Goal: Task Accomplishment & Management: Manage account settings

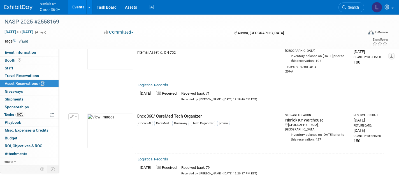
click at [53, 10] on button "Nimlok KY Onco 360" at bounding box center [53, 7] width 28 height 15
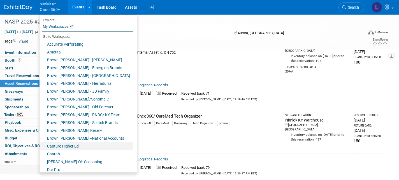
click at [62, 146] on link "Capture Higher Ed" at bounding box center [85, 146] width 93 height 8
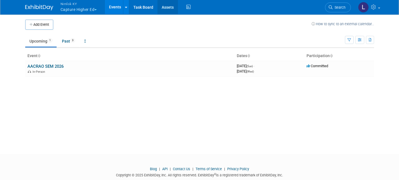
click at [170, 8] on link "Assets" at bounding box center [167, 7] width 20 height 14
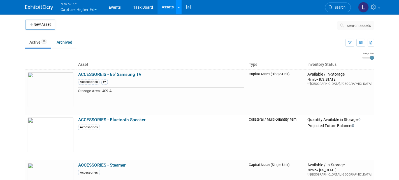
click at [180, 7] on link at bounding box center [179, 7] width 6 height 14
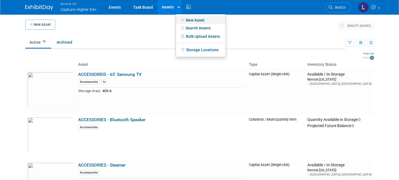
click at [198, 20] on link "New Asset" at bounding box center [201, 20] width 50 height 8
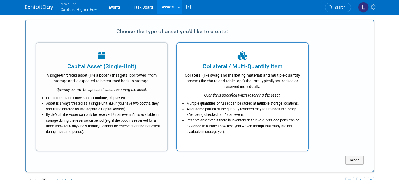
click at [217, 96] on icon "Quantity is specified when reserving the asset." at bounding box center [242, 95] width 77 height 4
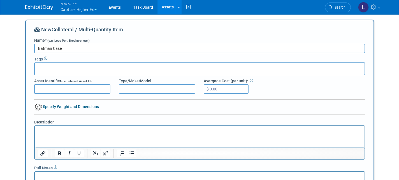
type input "Batman Case"
click at [42, 68] on input "text" at bounding box center [59, 68] width 45 height 6
click at [89, 132] on p "Rich Text Area. Press ALT-0 for help." at bounding box center [199, 131] width 323 height 6
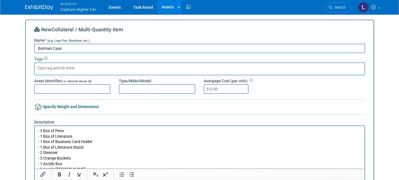
scroll to position [34, 0]
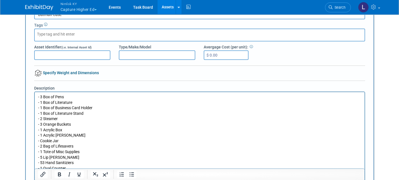
click at [95, 108] on p "- 1 Box of Business Card Holder" at bounding box center [199, 108] width 323 height 6
click at [94, 108] on p "- 1 Box of Business Card Holder(3 1 Tier, 1 4 Tier, 2 Acrylic Pencil Box)" at bounding box center [199, 108] width 323 height 6
click at [114, 108] on p "- 1 Box of Business Card Holder; (3) 1 Tier, 1 4 Tier, 2 Acrylic Pencil Box)" at bounding box center [199, 108] width 323 height 6
click at [132, 108] on p "- 1 Box of Business Card Holder; (3) 1 Tier, (1) 4 Tier, 2 Acrylic Pencil Box)" at bounding box center [199, 108] width 323 height 6
click at [172, 108] on p "- 1 Box of Business Card Holder; (3) 1 Tier, (1) 4 Tier, (2) Acrylic Pencil Box)" at bounding box center [199, 108] width 323 height 6
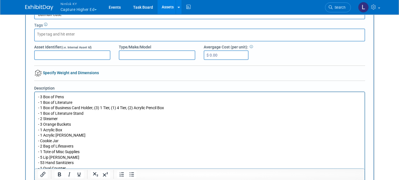
click at [85, 113] on p "- 1 Box of Literature Stand" at bounding box center [199, 114] width 323 height 6
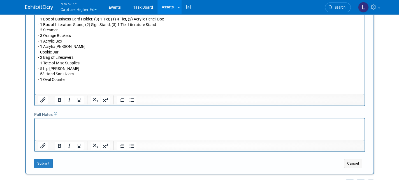
scroll to position [123, 0]
click at [46, 163] on button "Submit" at bounding box center [43, 163] width 18 height 9
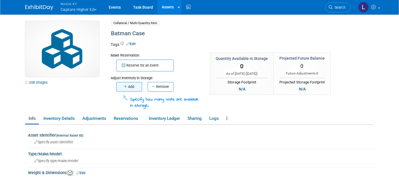
click at [128, 85] on button "Add" at bounding box center [129, 87] width 26 height 10
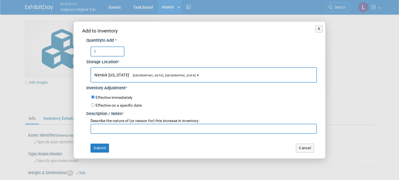
type input "1"
click at [103, 132] on input "text" at bounding box center [203, 129] width 226 height 10
type input "Adding into inventory"
click at [98, 146] on button "Submit" at bounding box center [99, 148] width 18 height 9
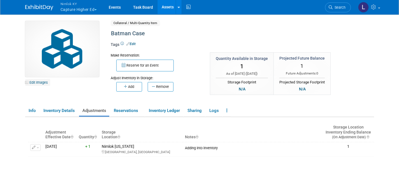
click at [39, 83] on link "Edit Images" at bounding box center [37, 82] width 25 height 7
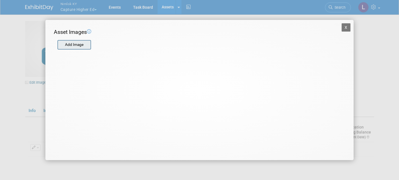
click at [75, 46] on input "file" at bounding box center [57, 45] width 67 height 8
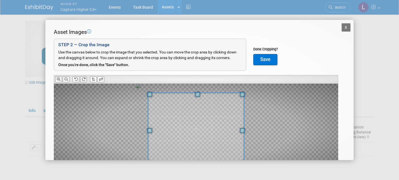
click at [83, 79] on icon at bounding box center [84, 80] width 4 height 4
click at [67, 79] on icon at bounding box center [66, 80] width 4 height 4
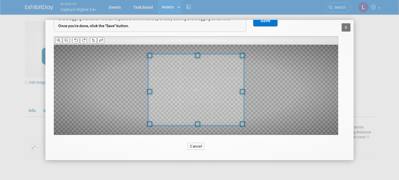
scroll to position [38, 0]
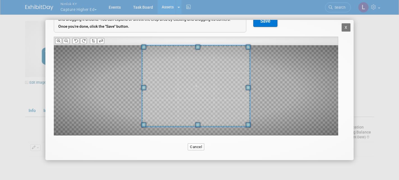
click at [194, 43] on div "Asset Images Add Image STEP 2 — Crop the Image Use the canvas below to crop the…" at bounding box center [199, 71] width 291 height 163
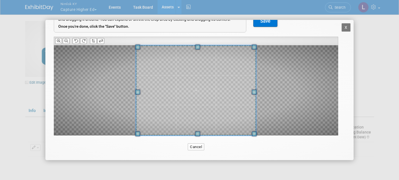
click at [197, 138] on div "Asset Images Add Image STEP 2 — Crop the Image Use the canvas below to crop the…" at bounding box center [199, 71] width 291 height 163
click at [268, 22] on button "Save" at bounding box center [265, 21] width 24 height 11
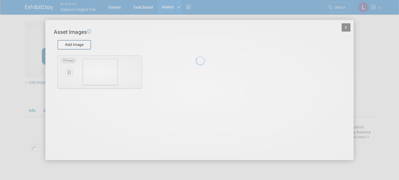
scroll to position [0, 0]
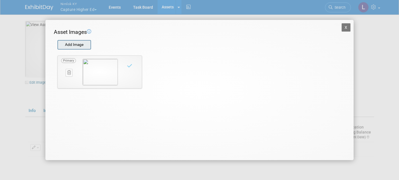
click at [77, 46] on input "file" at bounding box center [57, 45] width 67 height 8
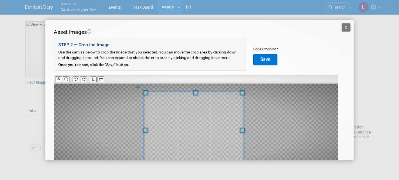
click at [146, 129] on span at bounding box center [145, 130] width 5 height 5
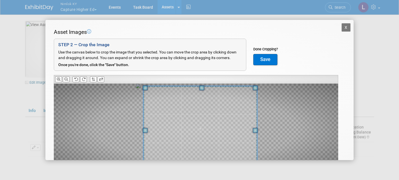
click at [255, 132] on span at bounding box center [255, 130] width 5 height 5
click at [267, 58] on button "Save" at bounding box center [265, 59] width 24 height 11
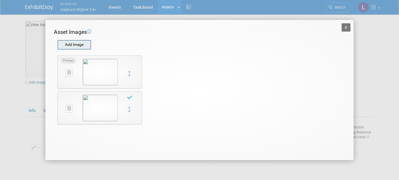
click at [76, 45] on input "file" at bounding box center [57, 45] width 67 height 8
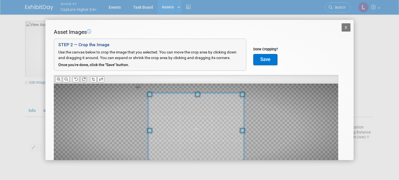
click at [85, 79] on icon at bounding box center [84, 80] width 4 height 4
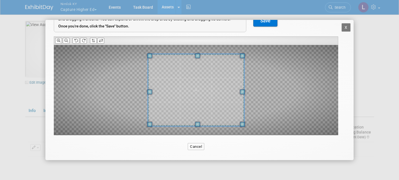
scroll to position [38, 0]
click at [66, 39] on icon at bounding box center [66, 41] width 4 height 4
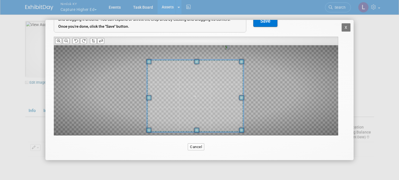
click at [196, 95] on span at bounding box center [195, 96] width 96 height 72
click at [195, 96] on span at bounding box center [195, 97] width 96 height 72
click at [266, 23] on button "Save" at bounding box center [265, 21] width 24 height 11
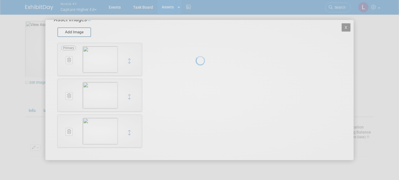
scroll to position [0, 0]
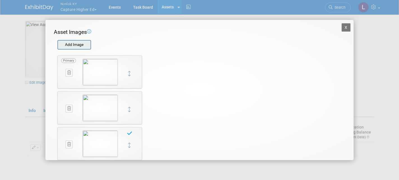
click at [77, 47] on input "file" at bounding box center [57, 45] width 67 height 8
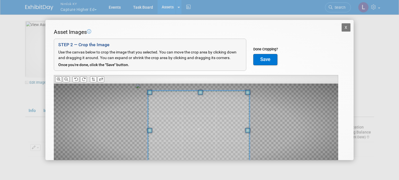
click at [249, 133] on div at bounding box center [198, 129] width 101 height 76
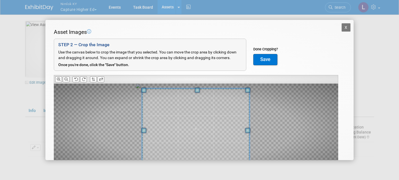
click at [143, 134] on div at bounding box center [195, 128] width 107 height 81
click at [267, 61] on button "Save" at bounding box center [265, 59] width 24 height 11
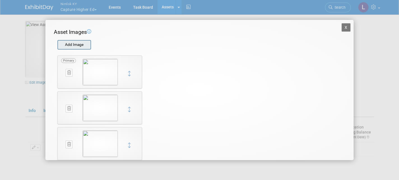
click at [73, 45] on input "file" at bounding box center [57, 45] width 67 height 8
click at [345, 30] on button "X" at bounding box center [345, 27] width 9 height 8
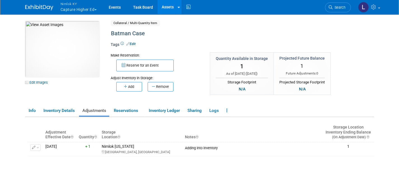
click at [167, 7] on link "Assets" at bounding box center [167, 7] width 20 height 14
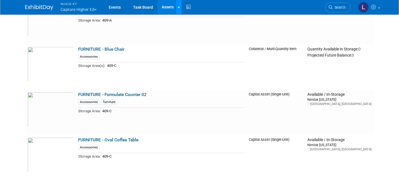
scroll to position [608, 0]
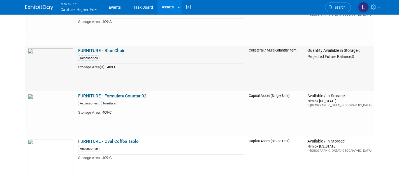
click at [121, 49] on link "FURNITURE - Blue Chair" at bounding box center [101, 50] width 46 height 5
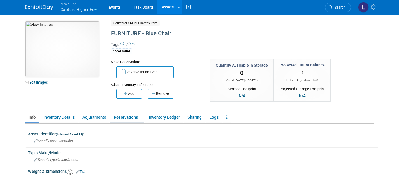
click at [125, 120] on link "Reservations" at bounding box center [127, 118] width 34 height 10
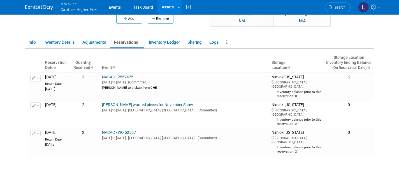
scroll to position [87, 0]
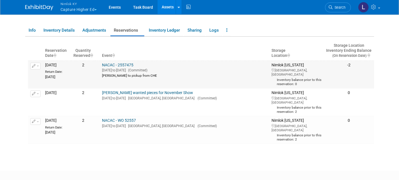
click at [39, 65] on button "button" at bounding box center [35, 66] width 10 height 7
click at [48, 71] on button "Change Reservation" at bounding box center [56, 75] width 47 height 8
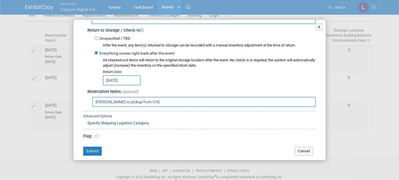
scroll to position [111, 0]
click at [305, 147] on button "Cancel" at bounding box center [304, 151] width 18 height 9
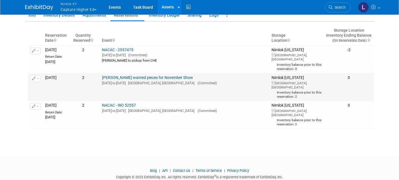
click at [37, 78] on span "button" at bounding box center [38, 78] width 2 height 1
click at [51, 84] on button "Change Reservation" at bounding box center [56, 88] width 47 height 8
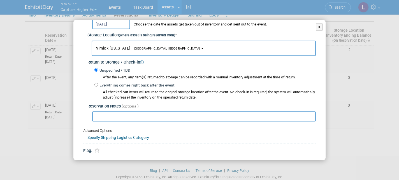
scroll to position [89, 0]
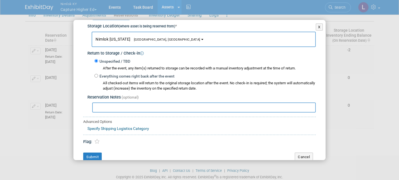
click at [95, 74] on input "Everything comes right back after the event" at bounding box center [96, 76] width 4 height 4
radio input "true"
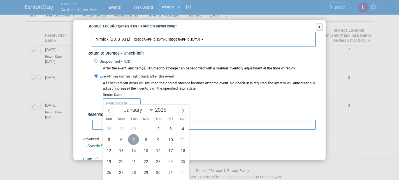
click at [134, 140] on span "7" at bounding box center [133, 139] width 11 height 11
type input "[DATE]"
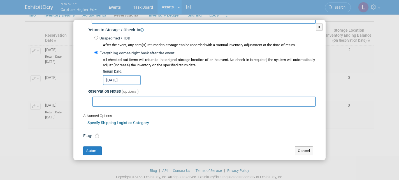
scroll to position [111, 0]
click at [101, 98] on input "text" at bounding box center [203, 102] width 223 height 10
type input "Returning to stock"
click at [96, 147] on button "Submit" at bounding box center [92, 151] width 18 height 9
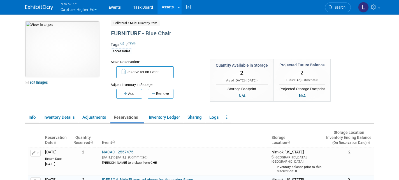
scroll to position [0, 0]
click at [167, 7] on link "Assets" at bounding box center [167, 7] width 20 height 14
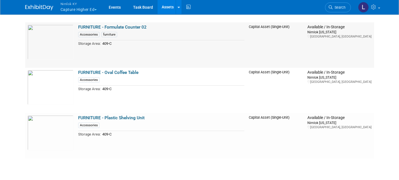
scroll to position [677, 0]
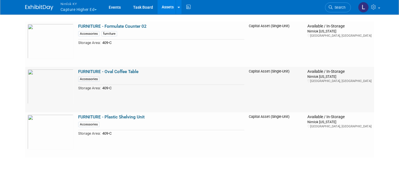
click at [120, 71] on link "FURNITURE - Oval Coffee Table" at bounding box center [108, 71] width 60 height 5
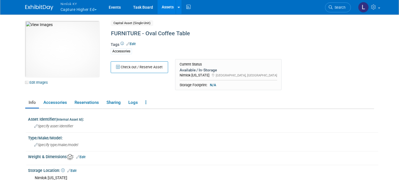
click at [167, 5] on link "Assets" at bounding box center [167, 7] width 20 height 14
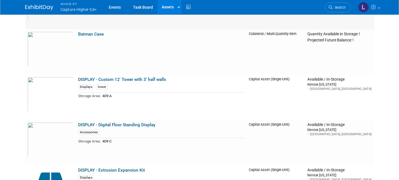
scroll to position [313, 0]
click at [181, 10] on link at bounding box center [179, 7] width 6 height 14
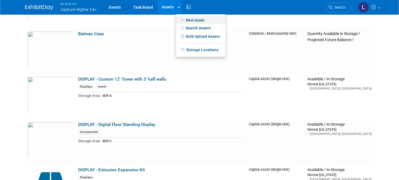
click at [194, 22] on link "New Asset" at bounding box center [201, 20] width 50 height 8
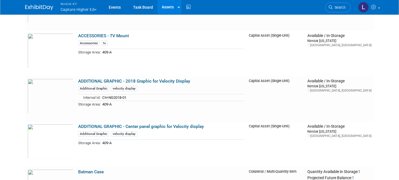
scroll to position [0, 0]
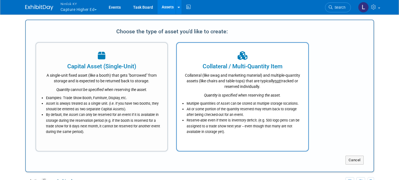
click at [207, 71] on div "Collateral (like swag and marketing material) and multiple-quantity assets (lik…" at bounding box center [242, 80] width 117 height 19
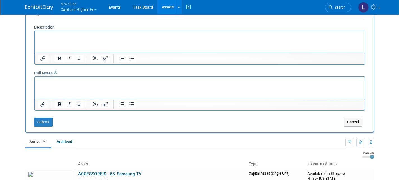
scroll to position [109, 0]
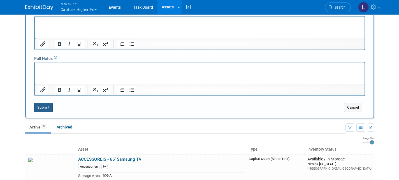
type input "Coffee Table"
click at [49, 107] on button "Submit" at bounding box center [43, 107] width 18 height 9
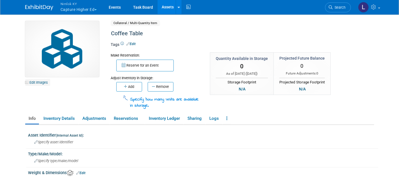
click at [37, 83] on link "Edit Images" at bounding box center [37, 82] width 25 height 7
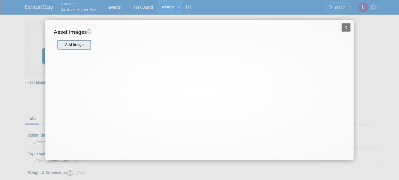
click at [69, 44] on input "file" at bounding box center [57, 45] width 67 height 8
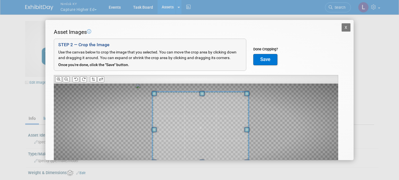
click at [202, 125] on span at bounding box center [200, 128] width 96 height 72
click at [266, 58] on button "Save" at bounding box center [265, 59] width 24 height 11
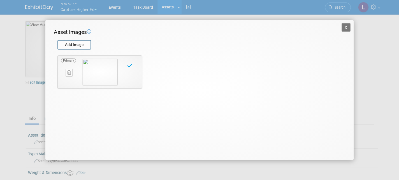
click at [348, 28] on button "X" at bounding box center [345, 27] width 9 height 8
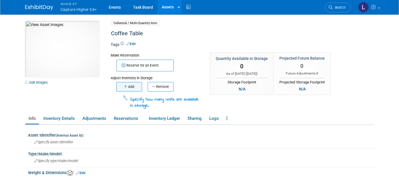
click at [129, 86] on button "Add" at bounding box center [129, 87] width 26 height 10
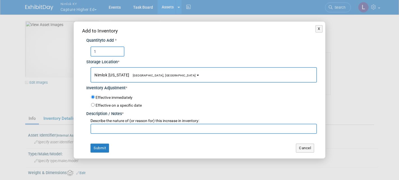
type input "1"
click at [117, 124] on input "text" at bounding box center [203, 129] width 226 height 10
type input "Adding to inventory"
click at [97, 145] on button "Submit" at bounding box center [99, 148] width 18 height 9
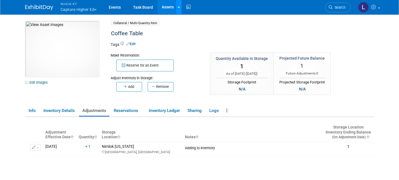
click at [179, 9] on div at bounding box center [179, 7] width 2 height 6
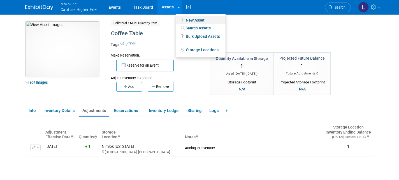
click at [203, 20] on link "New Asset" at bounding box center [201, 20] width 50 height 8
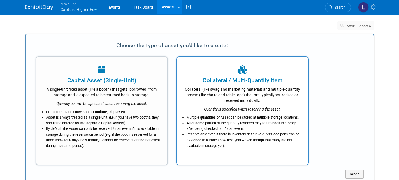
click at [230, 94] on div "Collateral (like swag and marketing material) and multiple-quantity assets (lik…" at bounding box center [242, 94] width 117 height 19
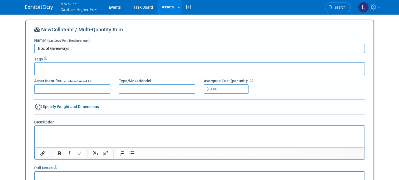
type input "Box of Giveaways"
type input "giveaways"
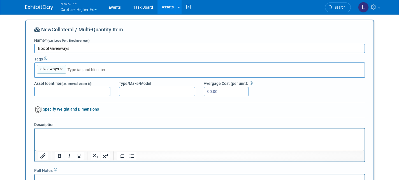
click at [45, 130] on html at bounding box center [199, 132] width 330 height 8
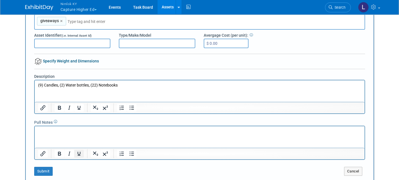
scroll to position [51, 0]
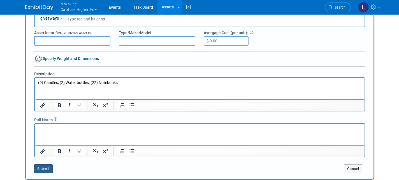
click at [48, 166] on button "Submit" at bounding box center [43, 168] width 18 height 9
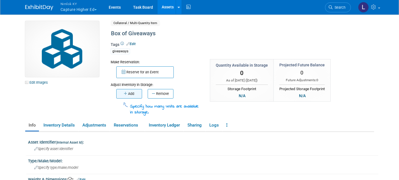
click at [133, 92] on button "Add" at bounding box center [129, 94] width 26 height 10
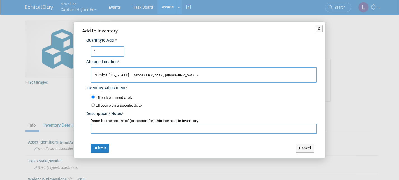
type input "1"
type input "Adding to inventory"
click at [107, 145] on button "Submit" at bounding box center [99, 148] width 18 height 9
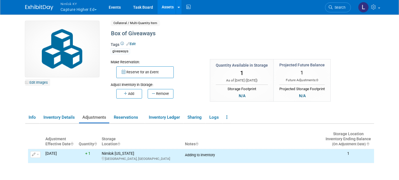
click at [39, 81] on link "Edit Images" at bounding box center [37, 82] width 25 height 7
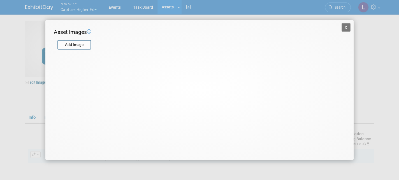
click at [83, 39] on form "Add Image" at bounding box center [196, 42] width 284 height 13
click at [84, 45] on input "file" at bounding box center [57, 45] width 67 height 8
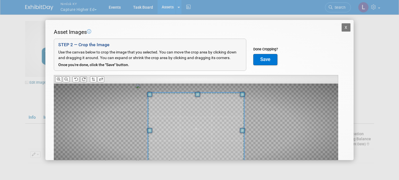
click at [86, 78] on button at bounding box center [83, 79] width 7 height 6
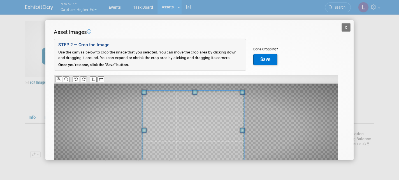
click at [143, 130] on span at bounding box center [143, 130] width 5 height 5
click at [246, 129] on span at bounding box center [246, 130] width 5 height 5
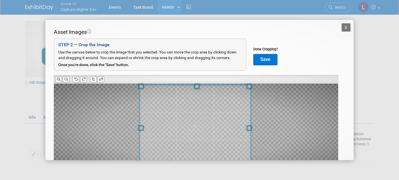
click at [198, 86] on span at bounding box center [196, 86] width 5 height 5
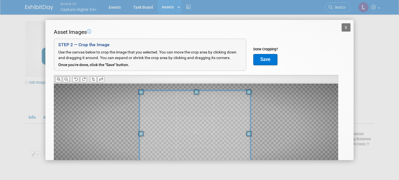
click at [195, 170] on div "X Asset Images Add Image STEP 2 — Crop the Image Use the canvas below to crop t…" at bounding box center [199, 90] width 399 height 180
click at [267, 57] on button "Save" at bounding box center [265, 59] width 24 height 11
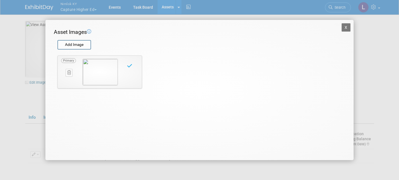
click at [345, 25] on button "X" at bounding box center [345, 27] width 9 height 8
